Goal: Information Seeking & Learning: Learn about a topic

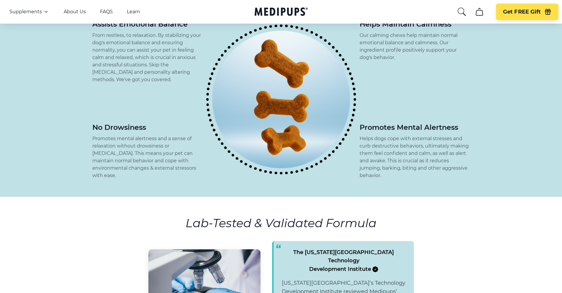
scroll to position [223, 0]
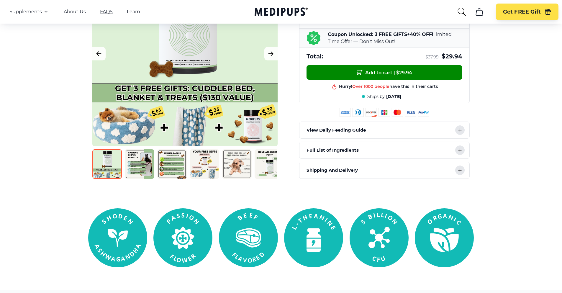
click at [106, 12] on link "FAQS" at bounding box center [106, 12] width 13 height 6
